Goal: Information Seeking & Learning: Learn about a topic

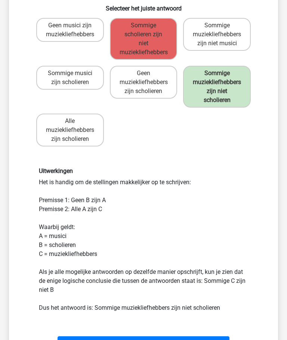
scroll to position [113, 0]
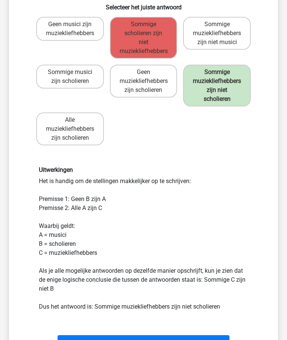
click at [118, 340] on button "Volgende vraag" at bounding box center [144, 343] width 172 height 16
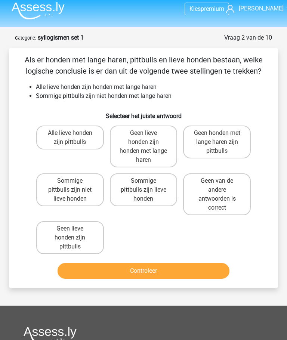
scroll to position [0, 0]
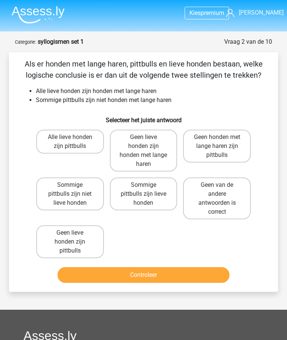
click at [62, 191] on label "Sommige pittbulls zijn niet lieve honden" at bounding box center [70, 194] width 68 height 33
click at [70, 190] on input "Sommige pittbulls zijn niet lieve honden" at bounding box center [72, 187] width 5 height 5
radio input "true"
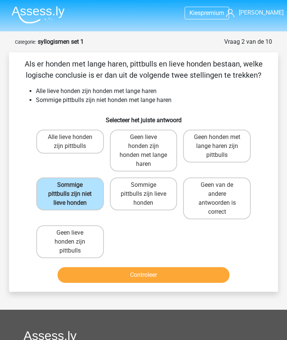
click at [99, 276] on button "Controleer" at bounding box center [144, 275] width 172 height 16
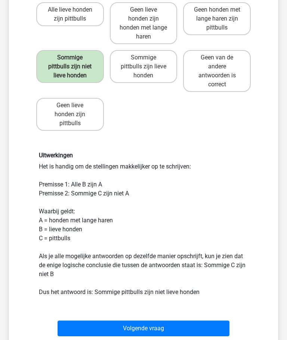
scroll to position [128, 0]
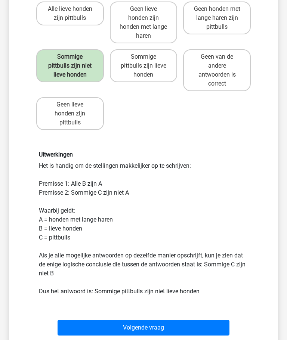
click at [191, 325] on button "Volgende vraag" at bounding box center [144, 328] width 172 height 16
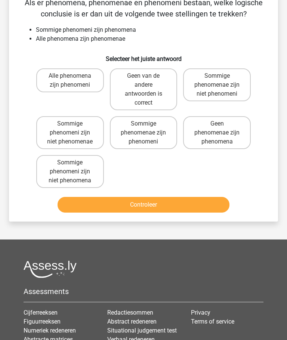
scroll to position [37, 0]
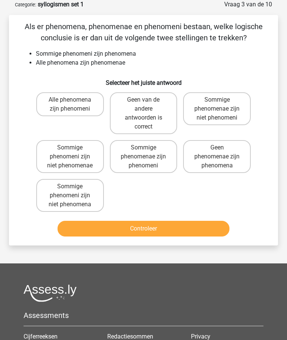
click at [60, 154] on label "Sommige phenomeni zijn niet phenomenae" at bounding box center [70, 156] width 68 height 33
click at [70, 153] on input "Sommige phenomeni zijn niet phenomenae" at bounding box center [72, 150] width 5 height 5
radio input "true"
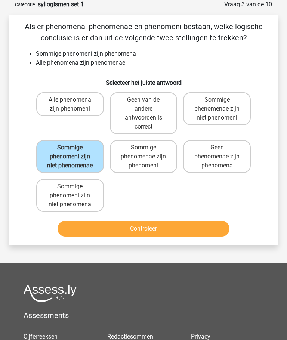
click at [202, 233] on button "Controleer" at bounding box center [144, 229] width 172 height 16
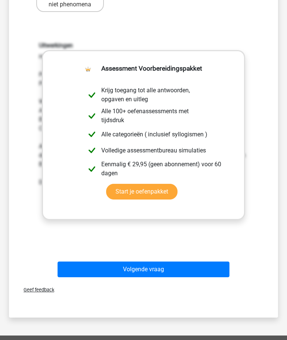
click at [102, 271] on button "Volgende vraag" at bounding box center [144, 270] width 172 height 16
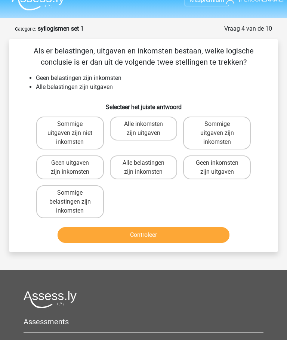
scroll to position [13, 0]
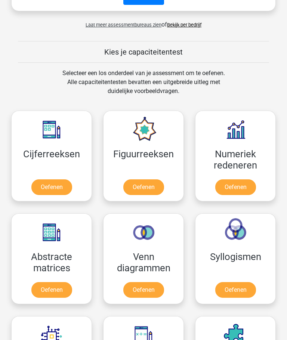
scroll to position [385, 0]
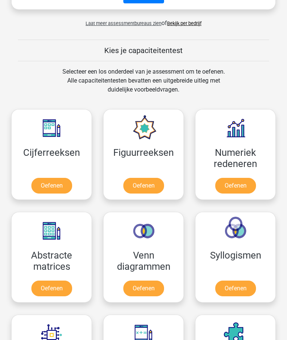
click at [44, 179] on link "Oefenen" at bounding box center [51, 186] width 41 height 16
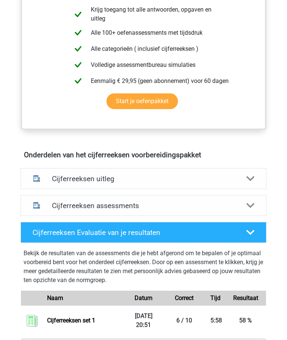
scroll to position [322, 0]
click at [69, 179] on h4 "Cijferreeksen uitleg" at bounding box center [143, 179] width 183 height 9
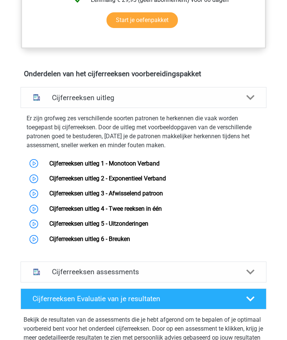
scroll to position [399, 0]
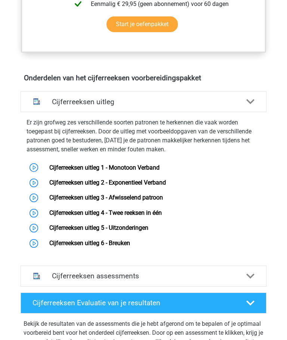
click at [68, 228] on link "Cijferreeksen uitleg 5 - Uitzonderingen" at bounding box center [98, 227] width 99 height 7
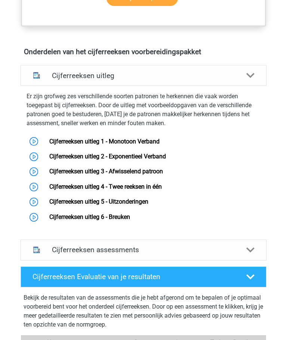
scroll to position [425, 0]
click at [76, 155] on link "Cijferreeksen uitleg 2 - Exponentieel Verband" at bounding box center [107, 156] width 117 height 7
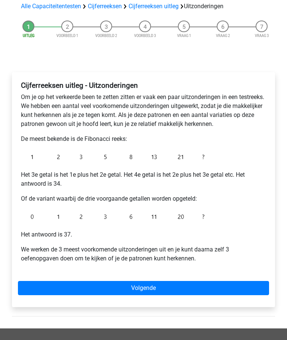
scroll to position [55, 0]
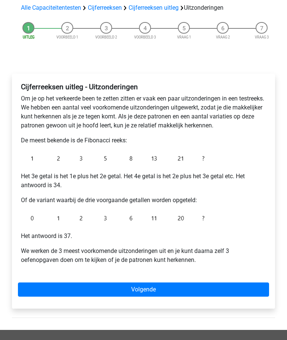
click at [70, 291] on link "Volgende" at bounding box center [143, 290] width 251 height 14
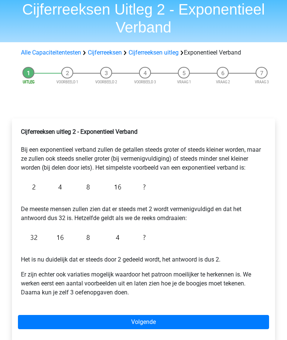
scroll to position [30, 0]
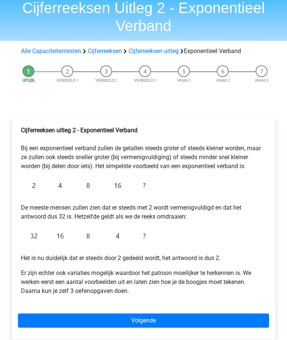
click at [64, 318] on link "Volgende" at bounding box center [143, 321] width 251 height 14
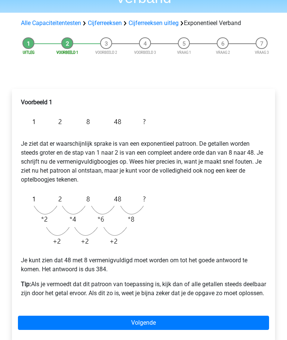
scroll to position [58, 0]
click at [93, 330] on link "Volgende" at bounding box center [143, 323] width 251 height 14
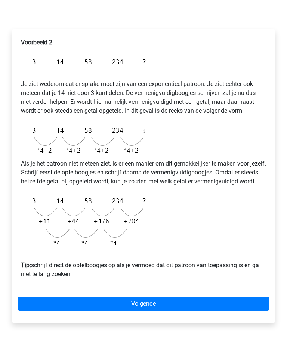
scroll to position [118, 0]
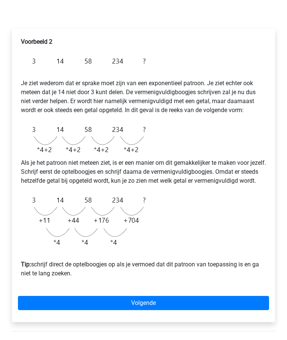
click at [77, 310] on link "Volgende" at bounding box center [143, 303] width 251 height 14
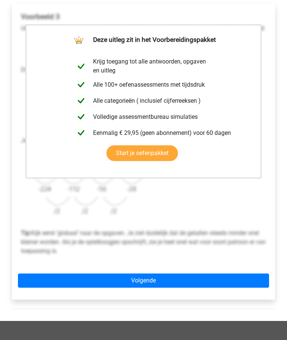
scroll to position [143, 0]
click at [51, 288] on link "Volgende" at bounding box center [143, 281] width 251 height 14
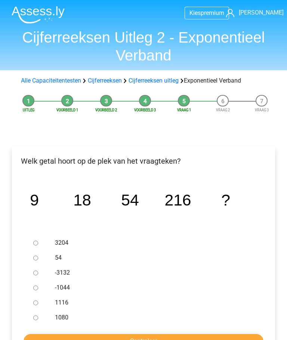
click at [36, 318] on input "1080" at bounding box center [35, 318] width 5 height 5
radio input "true"
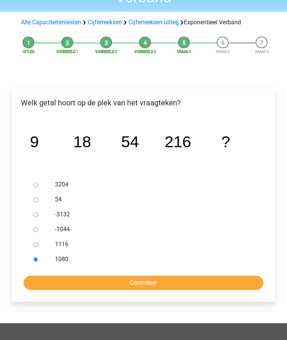
scroll to position [63, 0]
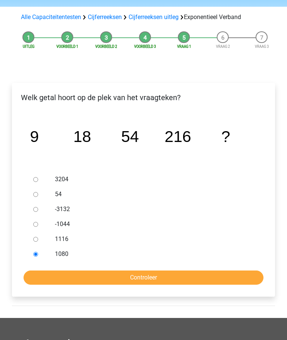
click at [83, 278] on input "Controleer" at bounding box center [144, 278] width 240 height 14
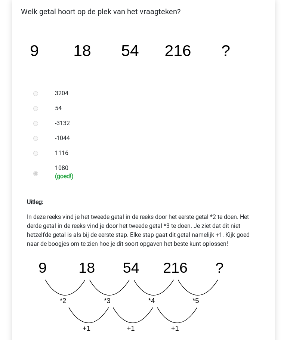
scroll to position [155, 0]
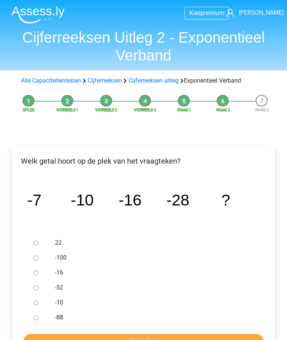
click at [33, 289] on input "-52" at bounding box center [35, 288] width 5 height 5
radio input "true"
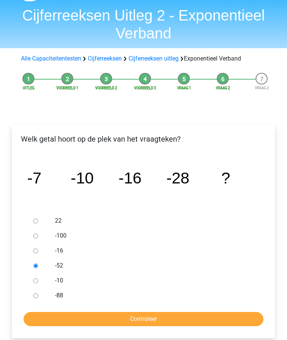
scroll to position [33, 0]
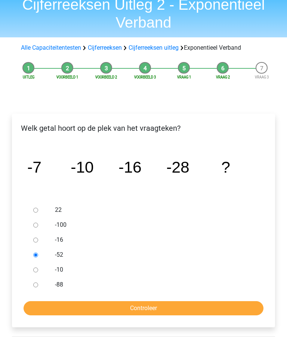
click at [79, 310] on input "Controleer" at bounding box center [144, 309] width 240 height 14
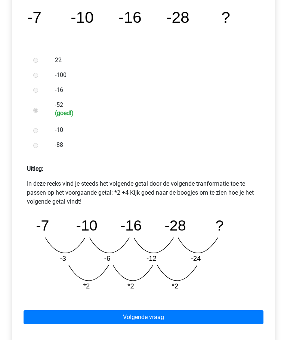
scroll to position [183, 0]
click at [80, 315] on link "Volgende vraag" at bounding box center [144, 317] width 240 height 14
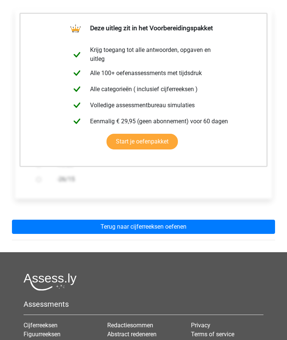
scroll to position [141, 0]
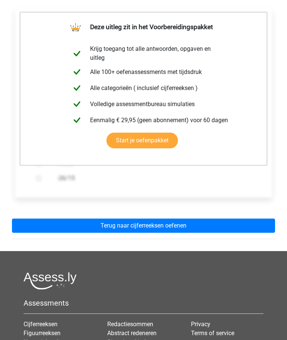
click at [76, 224] on link "Terug naar cijferreeksen oefenen" at bounding box center [143, 226] width 263 height 14
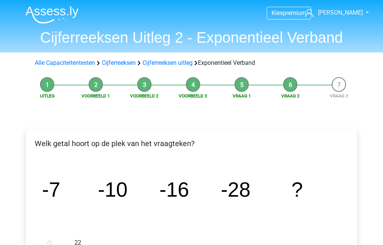
scroll to position [264, 0]
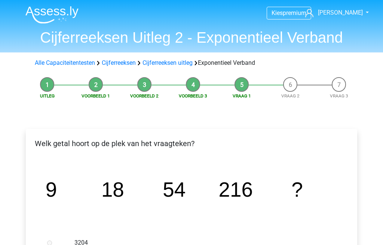
scroll to position [235, 0]
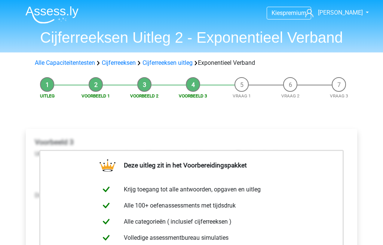
scroll to position [198, 0]
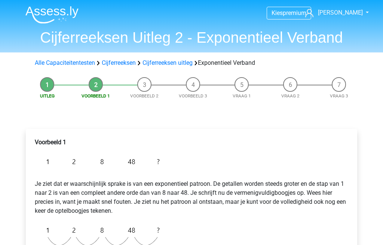
scroll to position [117, 0]
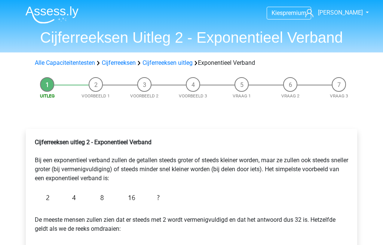
scroll to position [92, 0]
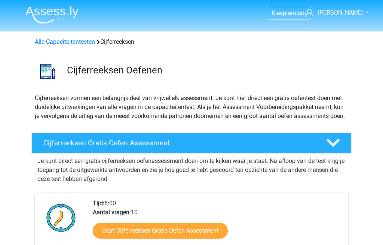
scroll to position [386, 0]
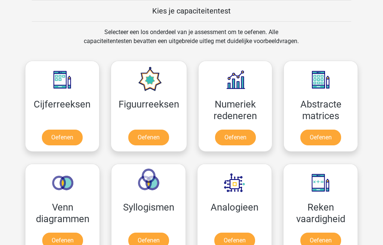
scroll to position [290, 0]
click at [148, 135] on link "Oefenen" at bounding box center [148, 138] width 41 height 16
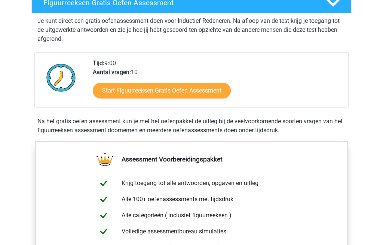
scroll to position [138, 0]
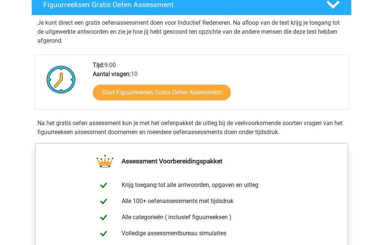
click at [128, 92] on link "Start Figuurreeksen Gratis Oefen Assessment" at bounding box center [162, 93] width 138 height 16
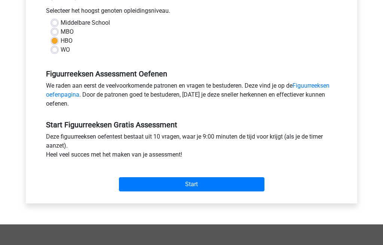
scroll to position [173, 0]
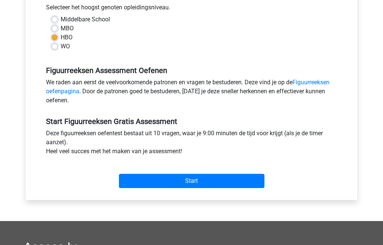
click at [152, 181] on input "Start" at bounding box center [191, 180] width 145 height 14
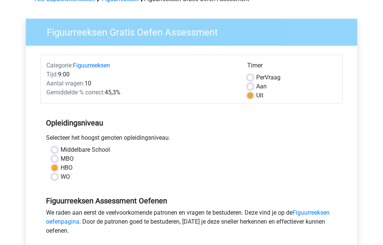
scroll to position [37, 0]
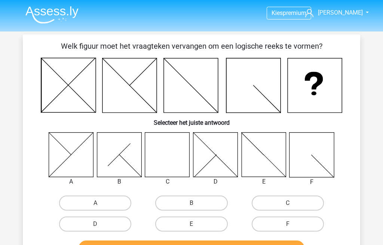
click at [274, 199] on label "C" at bounding box center [288, 202] width 72 height 15
click at [288, 203] on input "C" at bounding box center [290, 205] width 5 height 5
radio input "true"
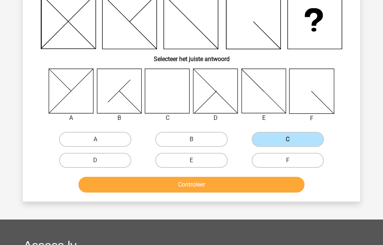
scroll to position [64, 0]
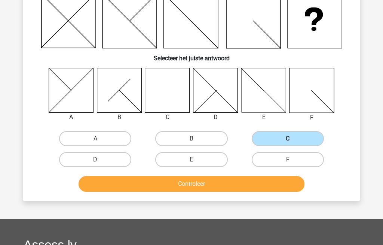
click at [142, 187] on button "Controleer" at bounding box center [192, 184] width 226 height 16
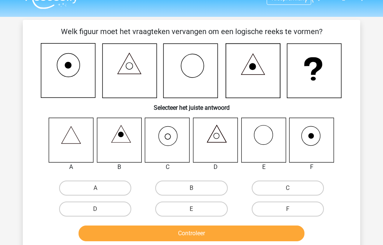
scroll to position [16, 0]
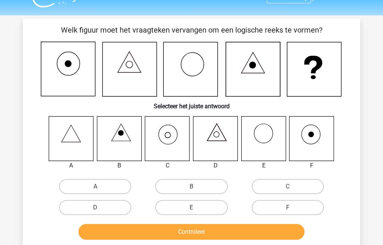
click at [167, 139] on icon at bounding box center [167, 138] width 44 height 44
click at [274, 182] on label "C" at bounding box center [288, 186] width 72 height 15
click at [288, 187] on input "C" at bounding box center [290, 189] width 5 height 5
radio input "true"
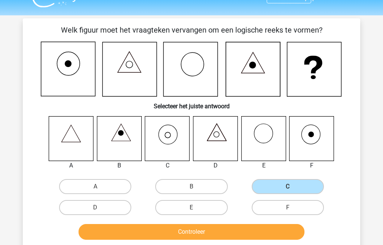
click at [183, 229] on button "Controleer" at bounding box center [192, 232] width 226 height 16
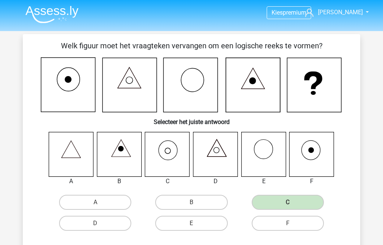
scroll to position [0, 0]
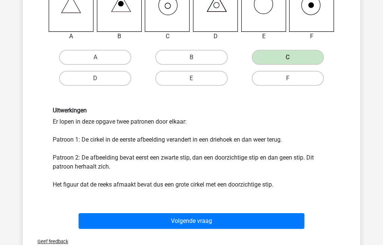
click at [171, 218] on button "Volgende vraag" at bounding box center [192, 221] width 226 height 16
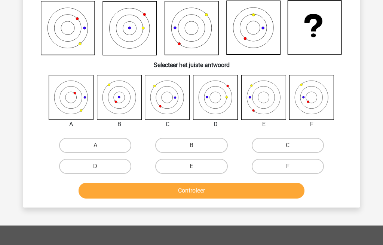
scroll to position [34, 0]
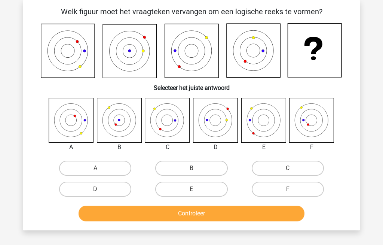
click at [181, 190] on label "E" at bounding box center [191, 188] width 72 height 15
click at [191, 190] on input "E" at bounding box center [193, 191] width 5 height 5
radio input "true"
click at [188, 209] on button "Controleer" at bounding box center [192, 213] width 226 height 16
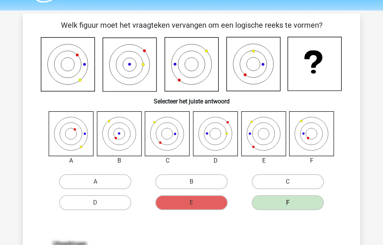
scroll to position [21, 0]
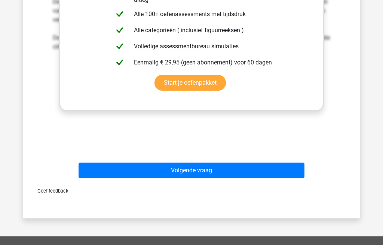
click at [149, 169] on button "Volgende vraag" at bounding box center [192, 170] width 226 height 16
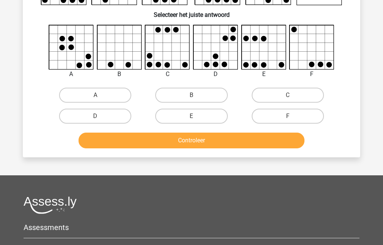
scroll to position [34, 0]
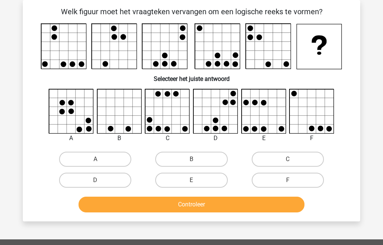
click at [276, 178] on label "F" at bounding box center [288, 179] width 72 height 15
click at [288, 180] on input "F" at bounding box center [290, 182] width 5 height 5
radio input "true"
click at [249, 199] on button "Controleer" at bounding box center [192, 204] width 226 height 16
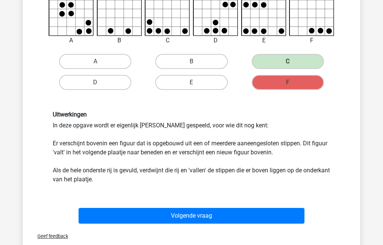
scroll to position [133, 0]
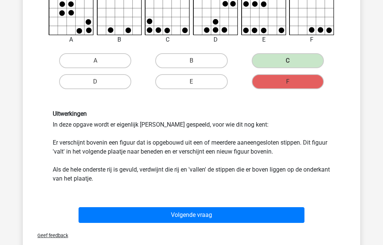
click at [168, 215] on button "Volgende vraag" at bounding box center [192, 215] width 226 height 16
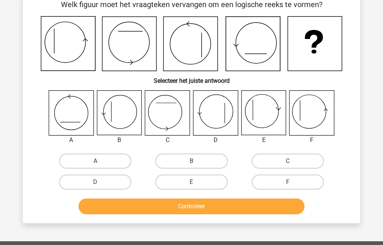
scroll to position [34, 0]
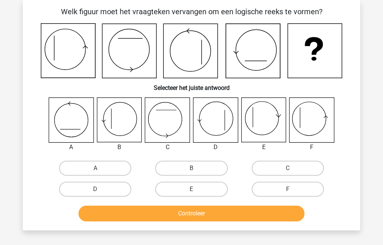
click at [283, 189] on label "F" at bounding box center [288, 188] width 72 height 15
click at [288, 189] on input "F" at bounding box center [290, 191] width 5 height 5
radio input "true"
click at [241, 212] on button "Controleer" at bounding box center [192, 213] width 226 height 16
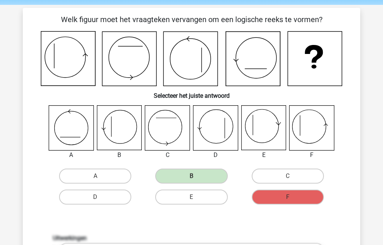
scroll to position [25, 0]
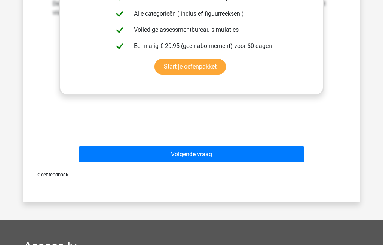
click at [167, 150] on button "Volgende vraag" at bounding box center [192, 154] width 226 height 16
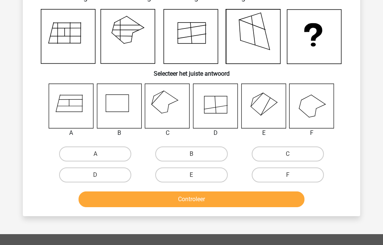
scroll to position [34, 0]
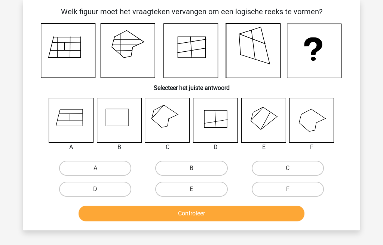
click at [166, 120] on icon at bounding box center [167, 120] width 44 height 44
click at [277, 165] on label "C" at bounding box center [288, 167] width 72 height 15
click at [288, 168] on input "C" at bounding box center [290, 170] width 5 height 5
radio input "true"
click at [205, 208] on button "Controleer" at bounding box center [192, 213] width 226 height 16
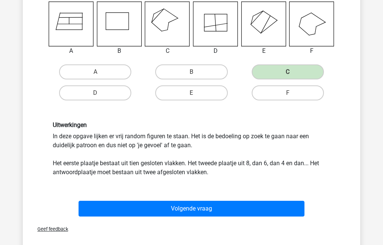
scroll to position [135, 0]
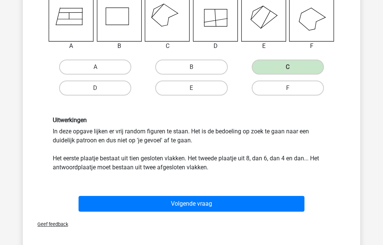
click at [159, 199] on button "Volgende vraag" at bounding box center [192, 204] width 226 height 16
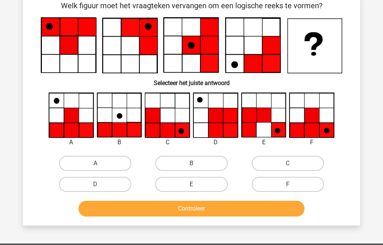
scroll to position [34, 0]
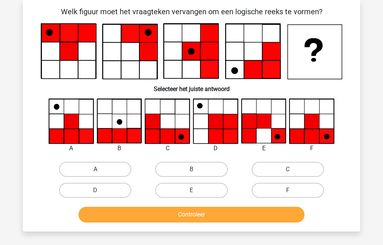
click at [285, 188] on label "F" at bounding box center [288, 189] width 72 height 15
click at [288, 190] on input "F" at bounding box center [290, 192] width 5 height 5
radio input "true"
click at [228, 211] on button "Controleer" at bounding box center [192, 214] width 226 height 16
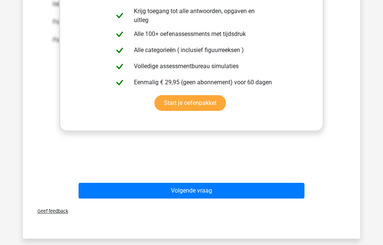
click at [151, 190] on button "Volgende vraag" at bounding box center [192, 191] width 226 height 16
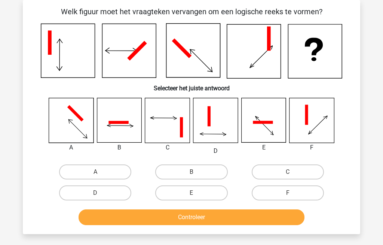
click at [272, 168] on label "C" at bounding box center [288, 171] width 72 height 15
click at [288, 172] on input "C" at bounding box center [290, 174] width 5 height 5
radio input "true"
click at [219, 214] on button "Controleer" at bounding box center [192, 217] width 226 height 16
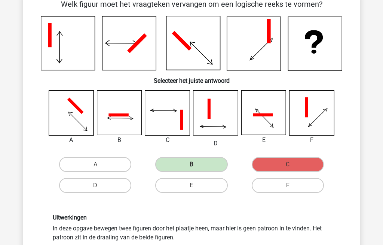
scroll to position [41, 0]
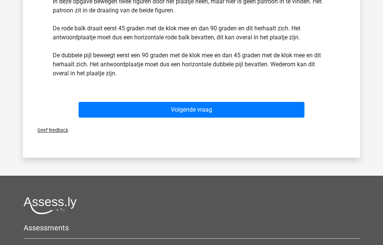
click at [146, 107] on button "Volgende vraag" at bounding box center [192, 110] width 226 height 16
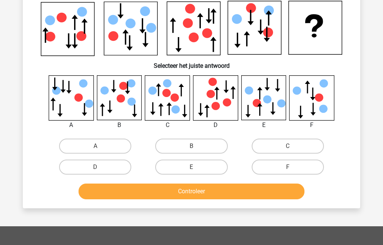
scroll to position [34, 0]
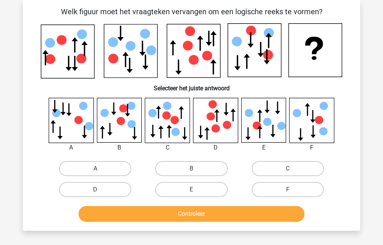
click at [187, 187] on label "E" at bounding box center [191, 189] width 72 height 15
click at [191, 189] on input "E" at bounding box center [193, 191] width 5 height 5
radio input "true"
click at [186, 211] on button "Controleer" at bounding box center [192, 214] width 226 height 16
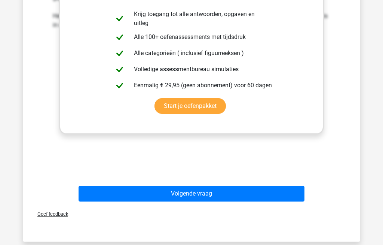
scroll to position [312, 0]
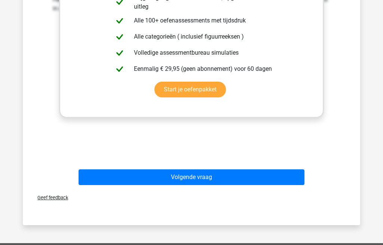
click at [157, 174] on button "Volgende vraag" at bounding box center [192, 177] width 226 height 16
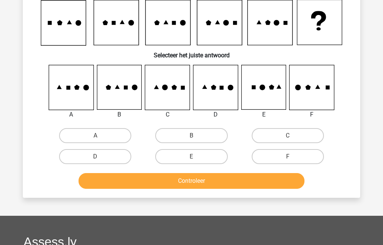
scroll to position [34, 0]
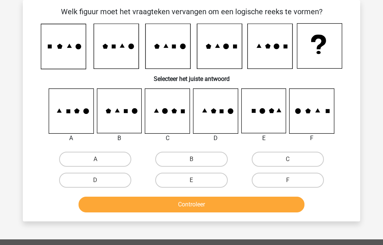
click at [273, 158] on label "C" at bounding box center [288, 158] width 72 height 15
click at [288, 159] on input "C" at bounding box center [290, 161] width 5 height 5
radio input "true"
click at [202, 202] on button "Controleer" at bounding box center [192, 204] width 226 height 16
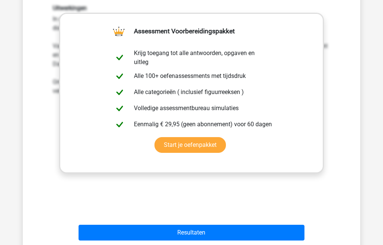
scroll to position [251, 0]
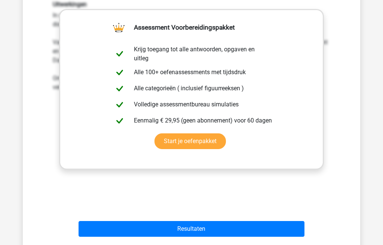
click at [129, 226] on button "Resultaten" at bounding box center [192, 229] width 226 height 16
click at [171, 221] on button "Resultaten" at bounding box center [192, 229] width 226 height 16
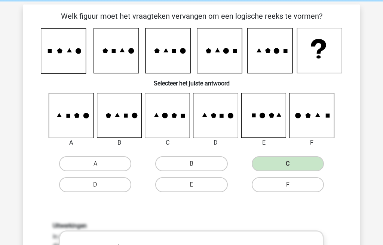
scroll to position [25, 0]
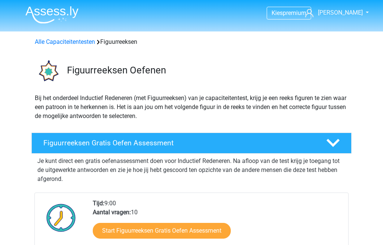
scroll to position [164, 0]
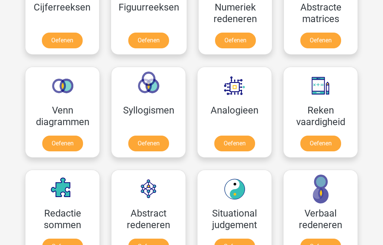
scroll to position [391, 0]
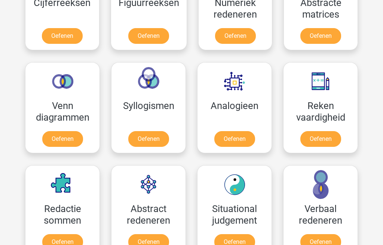
click at [319, 240] on link "Oefenen" at bounding box center [320, 242] width 41 height 16
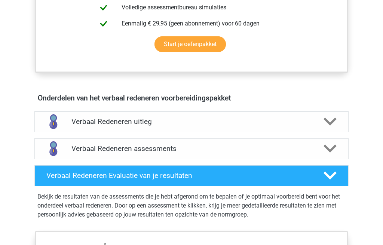
click at [95, 120] on h4 "Verbaal Redeneren uitleg" at bounding box center [191, 121] width 240 height 9
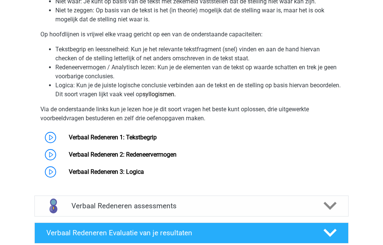
scroll to position [546, 0]
click at [86, 137] on link "Verbaal Redeneren 1: Tekstbegrip" at bounding box center [113, 136] width 88 height 7
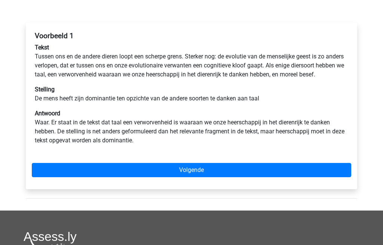
scroll to position [108, 0]
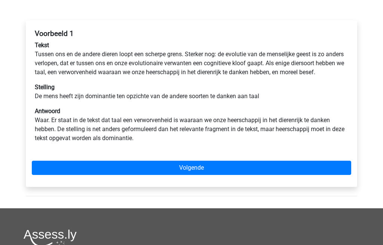
click at [121, 172] on link "Volgende" at bounding box center [191, 167] width 319 height 14
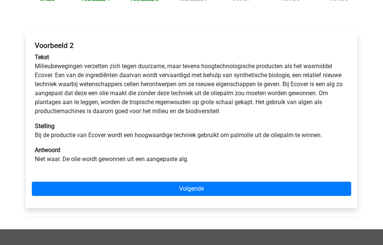
scroll to position [97, 0]
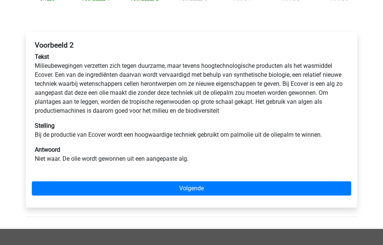
click at [113, 187] on link "Volgende" at bounding box center [191, 188] width 319 height 14
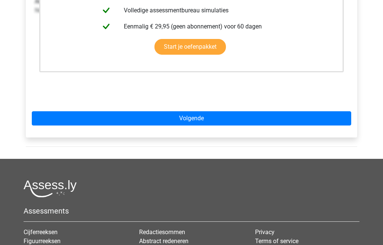
scroll to position [228, 0]
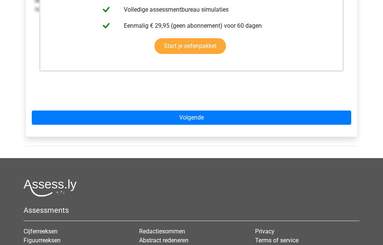
click at [124, 114] on link "Volgende" at bounding box center [191, 117] width 319 height 14
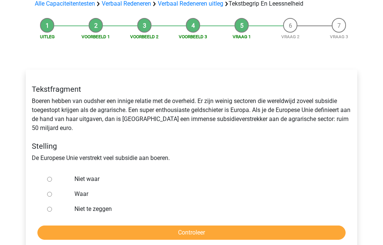
scroll to position [63, 0]
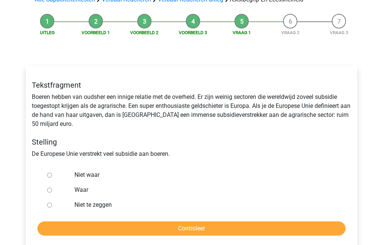
click at [50, 190] on input "Waar" at bounding box center [49, 189] width 5 height 5
radio input "true"
click at [116, 229] on input "Controleer" at bounding box center [191, 228] width 308 height 14
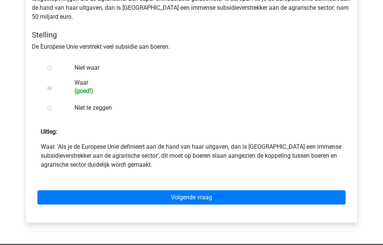
scroll to position [172, 0]
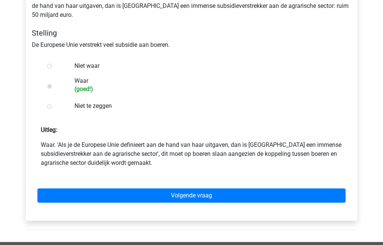
click at [80, 195] on link "Volgende vraag" at bounding box center [191, 195] width 308 height 14
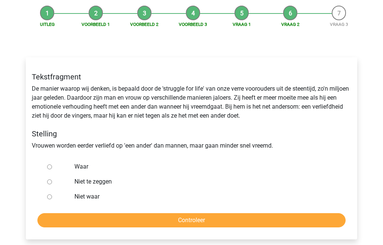
scroll to position [71, 0]
click at [49, 181] on input "Niet te zeggen" at bounding box center [49, 181] width 5 height 5
radio input "true"
click at [76, 222] on input "Controleer" at bounding box center [191, 220] width 308 height 14
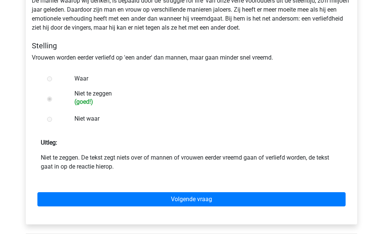
scroll to position [160, 0]
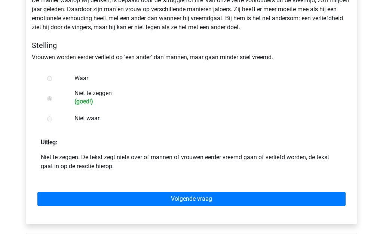
click at [94, 197] on link "Volgende vraag" at bounding box center [191, 198] width 308 height 14
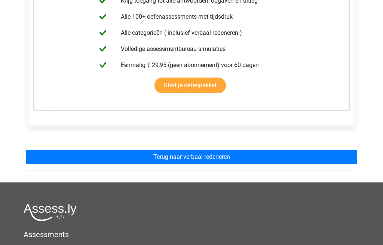
scroll to position [169, 0]
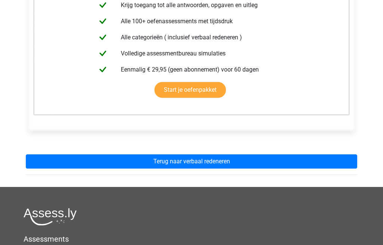
click at [118, 160] on link "Terug naar verbaal redeneren" at bounding box center [191, 161] width 331 height 14
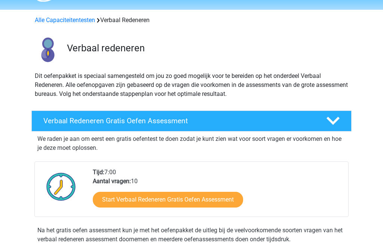
scroll to position [22, 0]
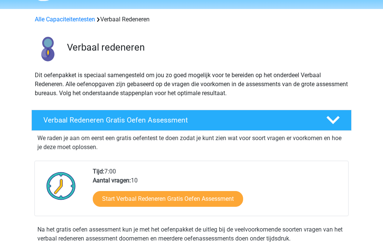
click at [213, 199] on link "Start Verbaal Redeneren Gratis Oefen Assessment" at bounding box center [168, 199] width 150 height 16
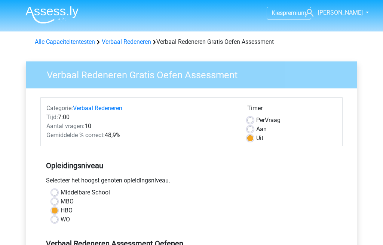
click at [256, 128] on label "Aan" at bounding box center [261, 129] width 10 height 9
click at [247, 128] on input "Aan" at bounding box center [250, 128] width 6 height 7
radio input "true"
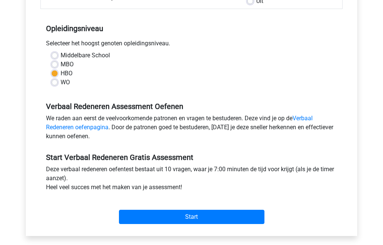
scroll to position [138, 0]
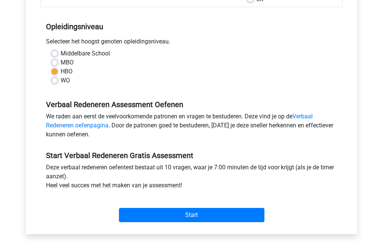
click at [240, 216] on input "Start" at bounding box center [191, 215] width 145 height 14
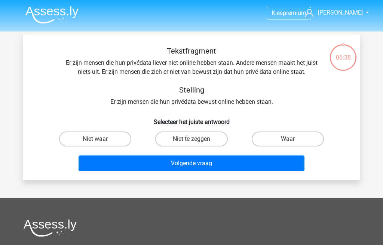
click at [203, 135] on label "Niet te zeggen" at bounding box center [191, 138] width 72 height 15
click at [196, 139] on input "Niet te zeggen" at bounding box center [193, 141] width 5 height 5
radio input "true"
click at [219, 163] on button "Volgende vraag" at bounding box center [192, 163] width 226 height 16
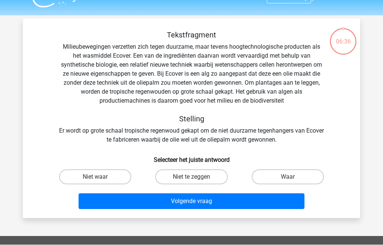
scroll to position [34, 0]
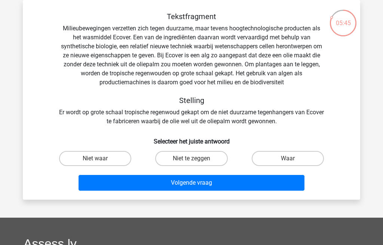
click at [287, 154] on label "Waar" at bounding box center [288, 158] width 72 height 15
click at [288, 158] on input "Waar" at bounding box center [290, 160] width 5 height 5
radio input "true"
click at [269, 181] on button "Volgende vraag" at bounding box center [192, 183] width 226 height 16
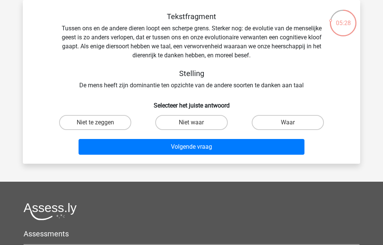
click at [290, 120] on label "Waar" at bounding box center [288, 122] width 72 height 15
click at [290, 122] on input "Waar" at bounding box center [290, 124] width 5 height 5
radio input "true"
click at [269, 148] on button "Volgende vraag" at bounding box center [192, 147] width 226 height 16
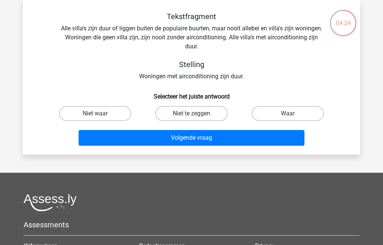
click at [206, 110] on label "Niet te zeggen" at bounding box center [191, 113] width 72 height 15
click at [196, 113] on input "Niet te zeggen" at bounding box center [193, 115] width 5 height 5
radio input "true"
click at [223, 138] on button "Volgende vraag" at bounding box center [192, 138] width 226 height 16
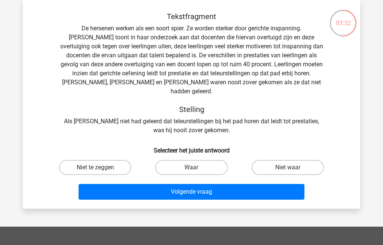
click at [205, 160] on label "Waar" at bounding box center [191, 167] width 72 height 15
click at [196, 167] on input "Waar" at bounding box center [193, 169] width 5 height 5
radio input "true"
click at [221, 184] on button "Volgende vraag" at bounding box center [192, 192] width 226 height 16
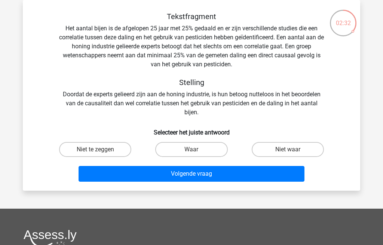
click at [83, 148] on label "Niet te zeggen" at bounding box center [95, 149] width 72 height 15
click at [95, 149] on input "Niet te zeggen" at bounding box center [97, 151] width 5 height 5
radio input "true"
click at [254, 173] on button "Volgende vraag" at bounding box center [192, 174] width 226 height 16
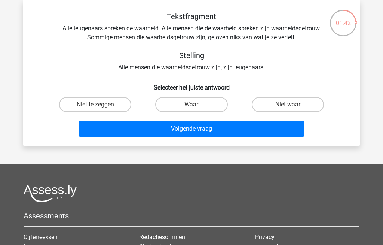
click at [289, 105] on input "Niet waar" at bounding box center [290, 106] width 5 height 5
radio input "true"
click at [273, 128] on button "Volgende vraag" at bounding box center [192, 129] width 226 height 16
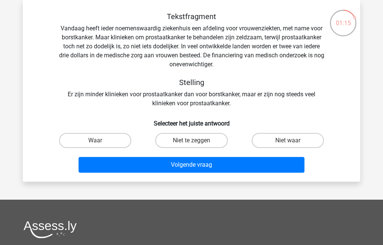
click at [204, 138] on label "Niet te zeggen" at bounding box center [191, 140] width 72 height 15
click at [196, 140] on input "Niet te zeggen" at bounding box center [193, 142] width 5 height 5
radio input "true"
click at [221, 166] on button "Volgende vraag" at bounding box center [192, 165] width 226 height 16
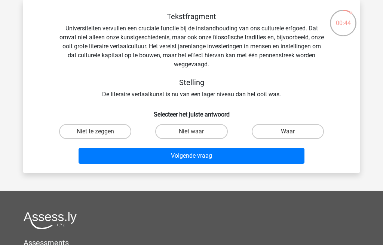
click at [80, 130] on label "Niet te zeggen" at bounding box center [95, 131] width 72 height 15
click at [95, 131] on input "Niet te zeggen" at bounding box center [97, 133] width 5 height 5
radio input "true"
click at [248, 151] on button "Volgende vraag" at bounding box center [192, 156] width 226 height 16
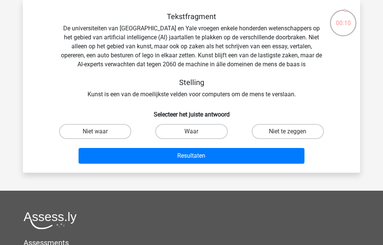
click at [206, 131] on label "Waar" at bounding box center [191, 131] width 72 height 15
click at [196, 131] on input "Waar" at bounding box center [193, 133] width 5 height 5
radio input "true"
click at [231, 156] on button "Resultaten" at bounding box center [192, 156] width 226 height 16
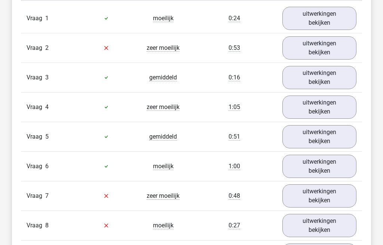
scroll to position [638, 0]
click at [326, 105] on link "uitwerkingen bekijken" at bounding box center [319, 106] width 74 height 23
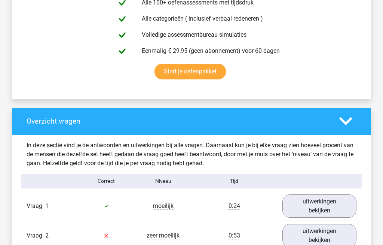
scroll to position [449, 0]
